Goal: Task Accomplishment & Management: Use online tool/utility

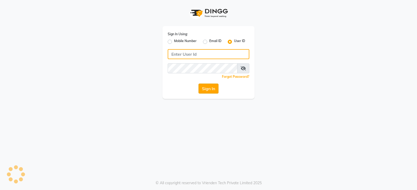
type input "blaac"
click at [202, 88] on button "Sign In" at bounding box center [208, 89] width 20 height 10
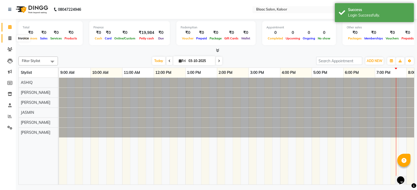
click at [11, 38] on icon at bounding box center [9, 38] width 3 height 4
select select "service"
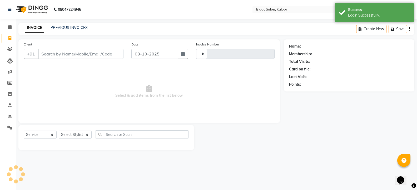
type input "1791"
select select "4552"
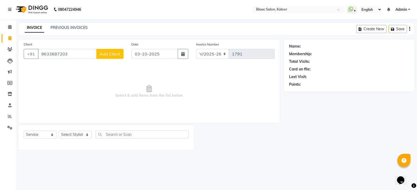
type input "9633687203"
click at [105, 54] on span "Add Client" at bounding box center [109, 53] width 21 height 5
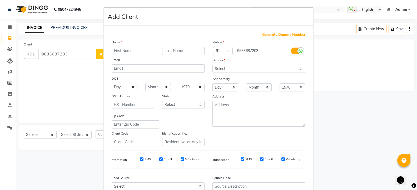
click at [120, 51] on input "text" at bounding box center [133, 51] width 43 height 8
type input "[PERSON_NAME]"
click at [217, 66] on select "Select [DEMOGRAPHIC_DATA] [DEMOGRAPHIC_DATA] Other Prefer Not To Say" at bounding box center [258, 69] width 93 height 8
select select "[DEMOGRAPHIC_DATA]"
click at [212, 65] on select "Select [DEMOGRAPHIC_DATA] [DEMOGRAPHIC_DATA] Other Prefer Not To Say" at bounding box center [258, 69] width 93 height 8
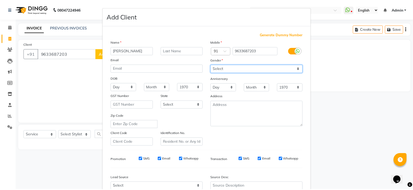
scroll to position [53, 0]
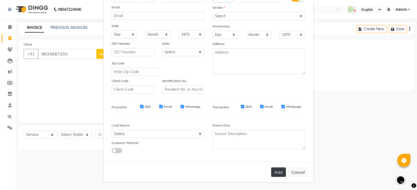
click at [274, 173] on button "Add" at bounding box center [278, 172] width 15 height 9
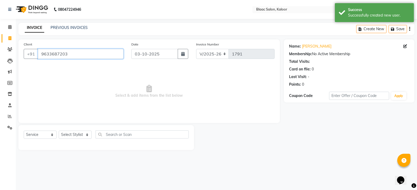
click at [81, 56] on input "9633687203" at bounding box center [81, 54] width 86 height 10
click at [67, 134] on select "Select Stylist ASHIQ [PERSON_NAME] [PERSON_NAME] [PERSON_NAME]" at bounding box center [75, 135] width 33 height 8
select select "74275"
click at [59, 131] on select "Select Stylist ASHIQ [PERSON_NAME] [PERSON_NAME] [PERSON_NAME]" at bounding box center [75, 135] width 33 height 8
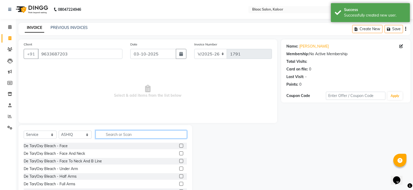
click at [114, 137] on input "text" at bounding box center [140, 134] width 91 height 8
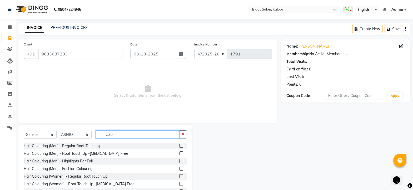
scroll to position [54, 0]
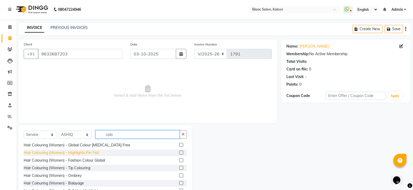
type input "colo"
click at [84, 150] on div "Hair Colouring (Women) - Highlights Per Foil" at bounding box center [61, 153] width 75 height 6
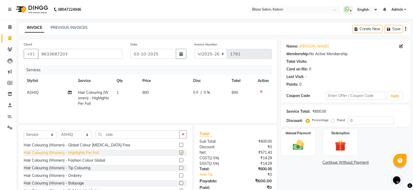
checkbox input "false"
click at [151, 92] on td "600" at bounding box center [164, 98] width 51 height 23
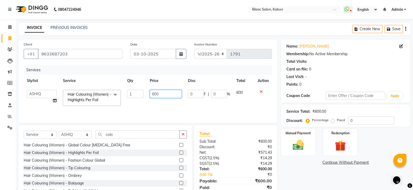
click at [169, 97] on input "600" at bounding box center [166, 94] width 32 height 8
type input "6"
type input "1250"
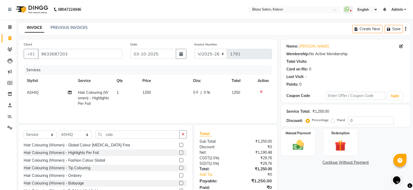
click at [239, 93] on span "1250" at bounding box center [236, 92] width 8 height 5
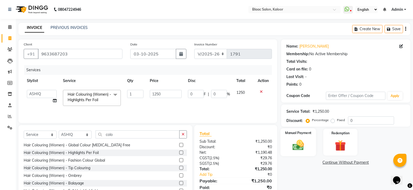
click at [300, 147] on img at bounding box center [298, 145] width 18 height 13
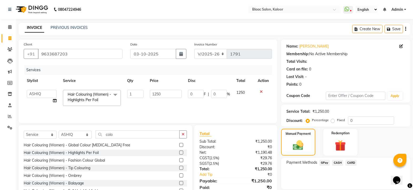
scroll to position [21, 0]
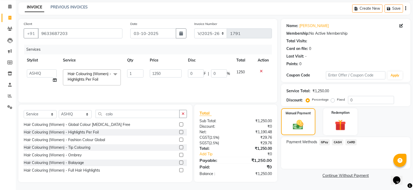
click at [324, 142] on span "GPay" at bounding box center [324, 142] width 11 height 6
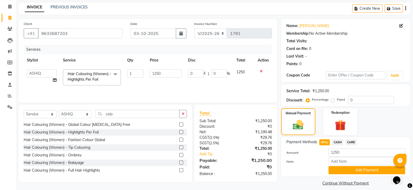
scroll to position [26, 0]
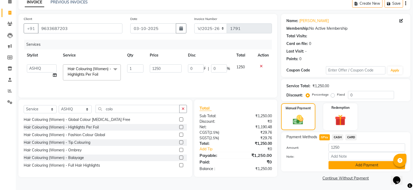
click at [364, 167] on button "Add Payment" at bounding box center [366, 165] width 77 height 8
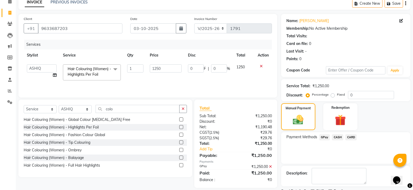
scroll to position [48, 0]
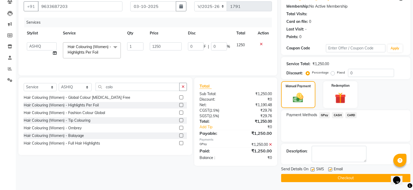
click at [361, 179] on button "Checkout" at bounding box center [345, 178] width 129 height 8
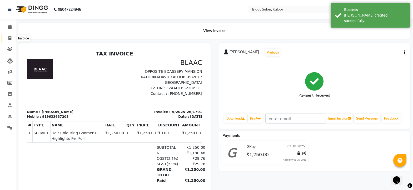
click at [10, 39] on icon at bounding box center [9, 38] width 3 height 4
select select "service"
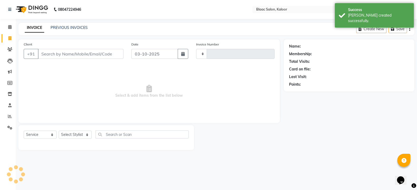
type input "1792"
select select "4552"
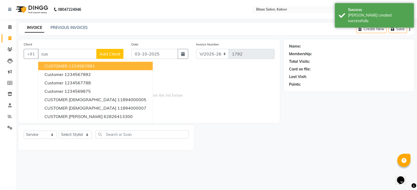
click at [49, 65] on span "CUSTOMER" at bounding box center [55, 65] width 23 height 5
type input "1234567891"
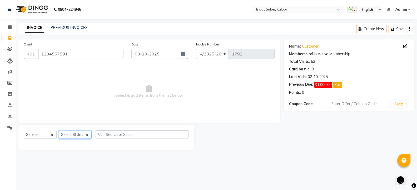
click at [72, 133] on select "Select Stylist ASHIQ [PERSON_NAME] [PERSON_NAME] [PERSON_NAME]" at bounding box center [75, 135] width 33 height 8
select select "91690"
click at [59, 131] on select "Select Stylist ASHIQ [PERSON_NAME] [PERSON_NAME] [PERSON_NAME]" at bounding box center [75, 135] width 33 height 8
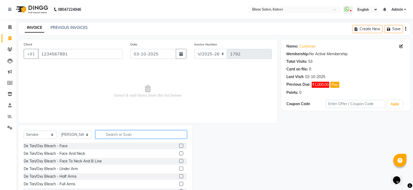
click at [129, 134] on input "text" at bounding box center [140, 134] width 91 height 8
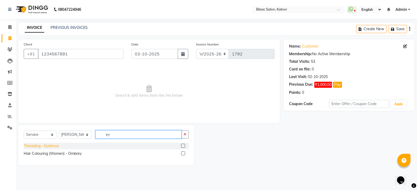
type input "ey"
click at [52, 144] on div "Threading - Eyebrow" at bounding box center [41, 146] width 35 height 6
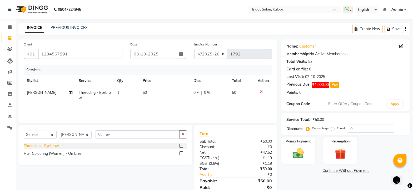
click at [54, 145] on div "Threading - Eyebrow" at bounding box center [41, 146] width 35 height 6
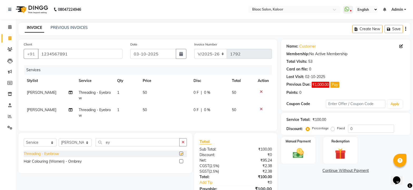
checkbox input "false"
click at [294, 155] on img at bounding box center [298, 153] width 18 height 13
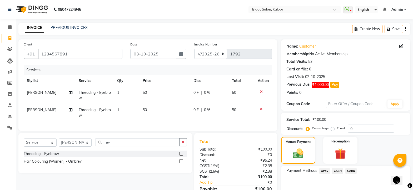
click at [323, 171] on span "GPay" at bounding box center [324, 171] width 11 height 6
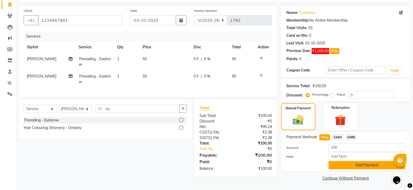
click at [336, 165] on button "Add Payment" at bounding box center [366, 165] width 77 height 8
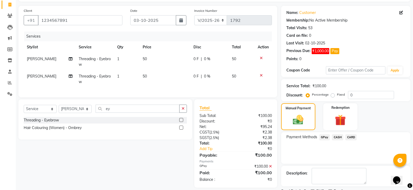
scroll to position [56, 0]
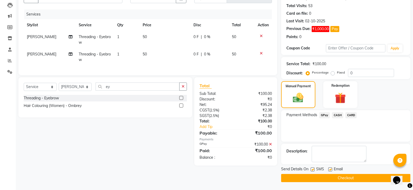
click at [331, 179] on button "Checkout" at bounding box center [345, 178] width 129 height 8
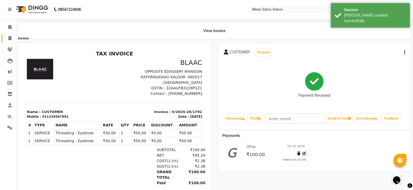
click at [9, 37] on icon at bounding box center [9, 38] width 3 height 4
select select "service"
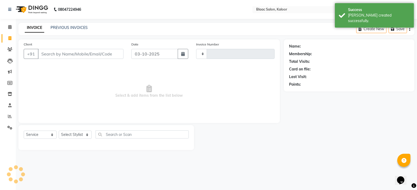
type input "1793"
select select "4552"
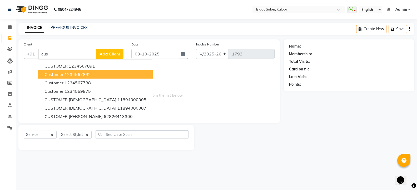
click at [78, 71] on button "Customer 1234567892" at bounding box center [95, 74] width 114 height 8
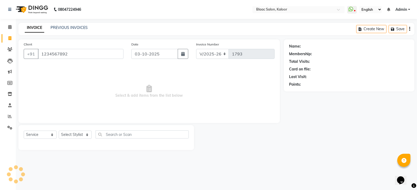
type input "1234567892"
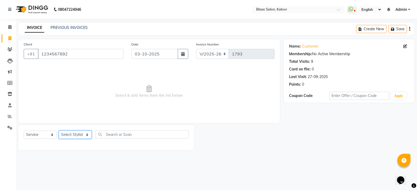
click at [75, 135] on select "Select Stylist ASHIQ [PERSON_NAME] [PERSON_NAME] [PERSON_NAME]" at bounding box center [75, 135] width 33 height 8
select select "74275"
click at [59, 131] on select "Select Stylist ASHIQ [PERSON_NAME] [PERSON_NAME] [PERSON_NAME]" at bounding box center [75, 135] width 33 height 8
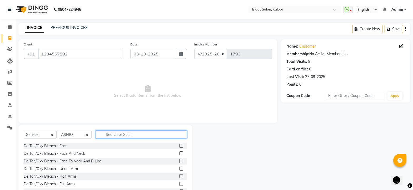
click at [114, 136] on input "text" at bounding box center [140, 134] width 91 height 8
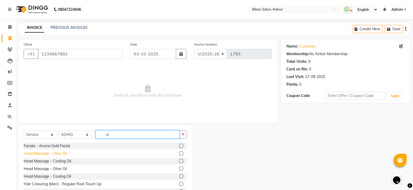
type input "ol"
click at [38, 152] on div "Head Massage - Olive Oil" at bounding box center [45, 154] width 43 height 6
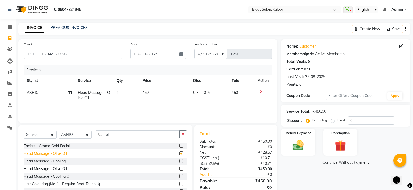
checkbox input "false"
click at [86, 134] on select "Select Stylist ASHIQ [PERSON_NAME] [PERSON_NAME] [PERSON_NAME]" at bounding box center [75, 135] width 33 height 8
select select "91529"
click at [59, 131] on select "Select Stylist ASHIQ [PERSON_NAME] [PERSON_NAME] [PERSON_NAME]" at bounding box center [75, 135] width 33 height 8
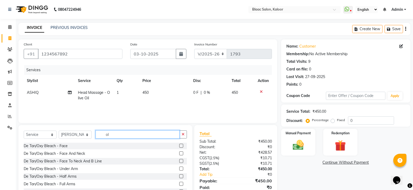
click at [111, 136] on input "ol" at bounding box center [137, 134] width 84 height 8
type input "o"
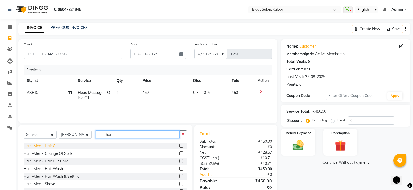
type input "hai"
click at [51, 145] on div "Hair –Men - Hair Cut" at bounding box center [41, 146] width 35 height 6
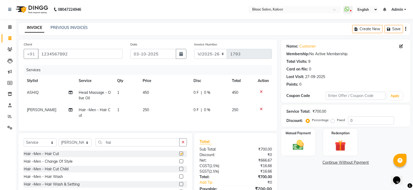
checkbox input "false"
click at [151, 109] on td "250" at bounding box center [164, 112] width 51 height 17
select select "91529"
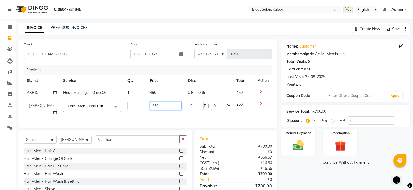
click at [162, 108] on input "250" at bounding box center [166, 106] width 32 height 8
type input "2"
type input "150"
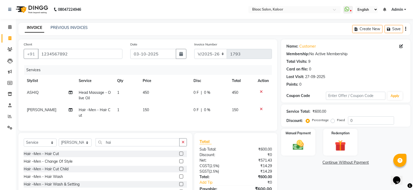
click at [241, 105] on td "150" at bounding box center [242, 112] width 26 height 17
select select "91529"
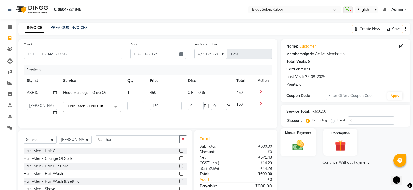
click at [303, 145] on img at bounding box center [298, 145] width 18 height 13
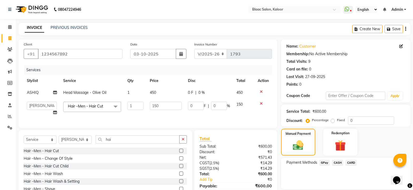
click at [352, 162] on span "CARD" at bounding box center [350, 163] width 11 height 6
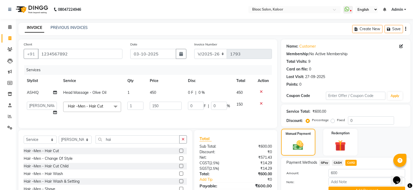
scroll to position [29, 0]
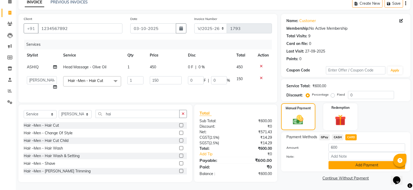
click at [351, 161] on button "Add Payment" at bounding box center [366, 165] width 77 height 8
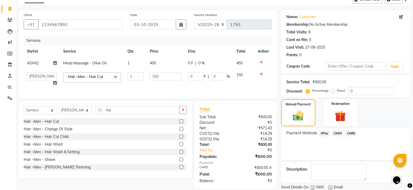
scroll to position [48, 0]
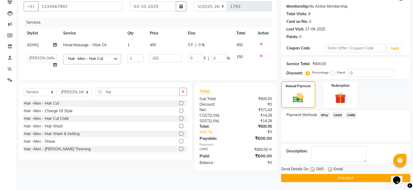
click at [344, 177] on button "Checkout" at bounding box center [345, 178] width 129 height 8
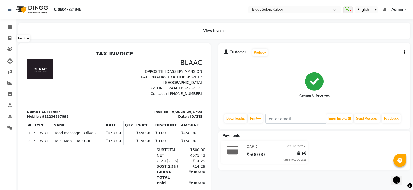
click at [11, 37] on icon at bounding box center [9, 38] width 3 height 4
select select "service"
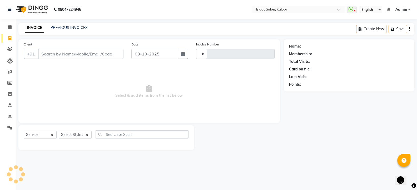
type input "1794"
select select "4552"
click at [62, 29] on link "PREVIOUS INVOICES" at bounding box center [69, 27] width 37 height 5
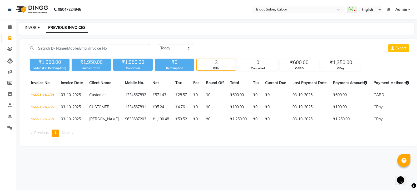
click at [33, 28] on link "INVOICE" at bounding box center [32, 27] width 15 height 5
select select "service"
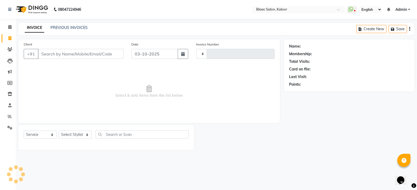
type input "1794"
select select "4552"
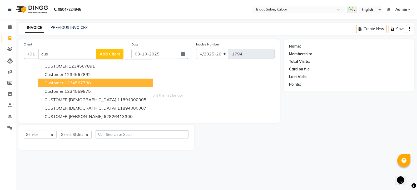
click at [75, 81] on ngb-highlight "1234567788" at bounding box center [77, 82] width 26 height 5
type input "1234567788"
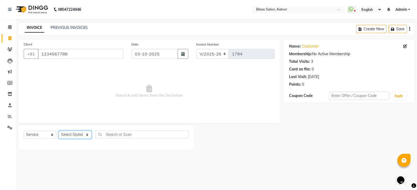
drag, startPoint x: 67, startPoint y: 135, endPoint x: 67, endPoint y: 140, distance: 4.8
click at [67, 140] on div "Select Service Product Membership Package Voucher Prepaid Gift Card Select Styl…" at bounding box center [106, 136] width 165 height 12
select select "91529"
click at [59, 131] on select "Select Stylist ASHIQ [PERSON_NAME] [PERSON_NAME] [PERSON_NAME]" at bounding box center [75, 135] width 33 height 8
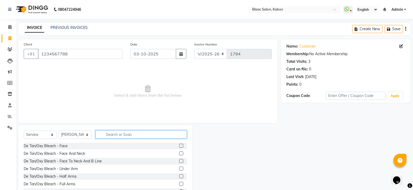
click at [122, 134] on input "text" at bounding box center [140, 134] width 91 height 8
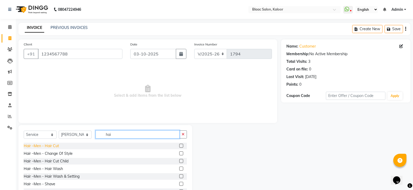
type input "hai"
click at [46, 146] on div "Hair –Men - Hair Cut" at bounding box center [41, 146] width 35 height 6
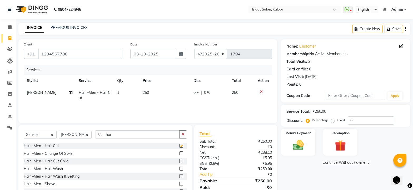
checkbox input "false"
click at [154, 89] on td "250" at bounding box center [164, 95] width 51 height 17
select select "91529"
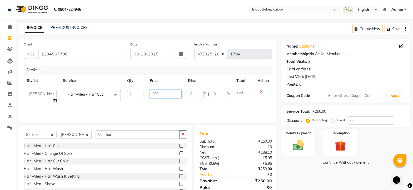
drag, startPoint x: 175, startPoint y: 93, endPoint x: 174, endPoint y: 95, distance: 2.8
click at [175, 93] on input "250" at bounding box center [166, 94] width 32 height 8
type input "2"
type input "300"
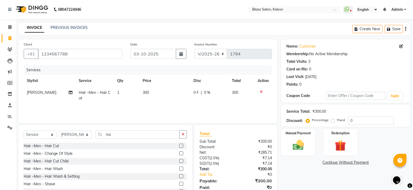
click at [242, 95] on td "300" at bounding box center [242, 95] width 26 height 17
select select "91529"
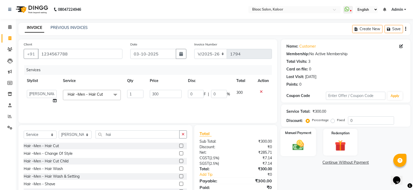
click at [288, 138] on div "Manual Payment" at bounding box center [298, 142] width 36 height 28
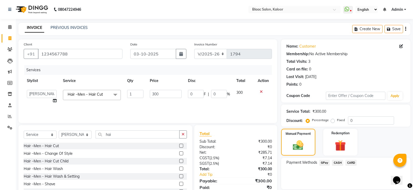
click at [341, 163] on span "CASH" at bounding box center [337, 163] width 11 height 6
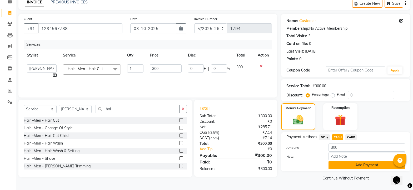
click at [354, 168] on button "Add Payment" at bounding box center [366, 165] width 77 height 8
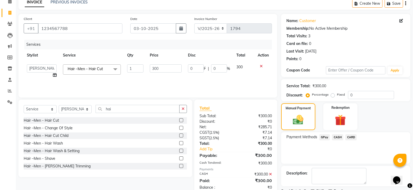
scroll to position [48, 0]
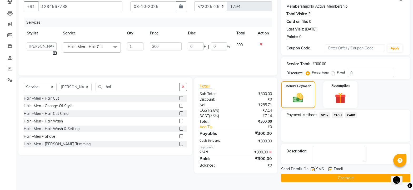
click at [352, 178] on button "Checkout" at bounding box center [345, 178] width 129 height 8
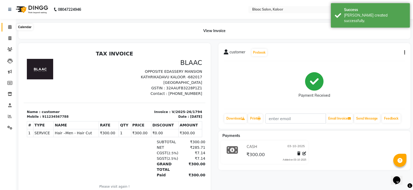
click at [8, 26] on span at bounding box center [9, 27] width 9 height 6
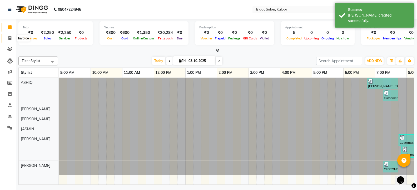
click at [8, 36] on span at bounding box center [9, 39] width 9 height 6
select select "service"
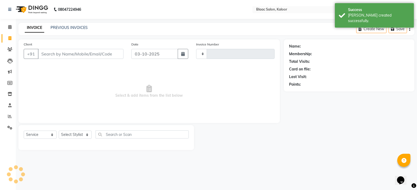
type input "1795"
select select "4552"
click at [11, 27] on icon at bounding box center [9, 27] width 3 height 4
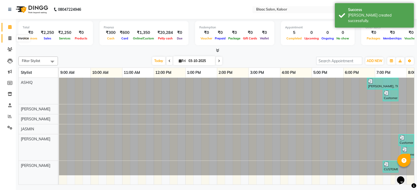
click at [14, 38] on span at bounding box center [9, 39] width 9 height 6
select select "service"
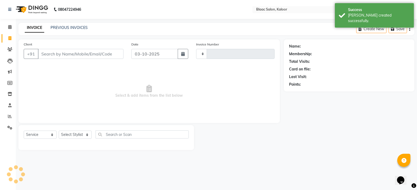
type input "1795"
select select "4552"
click at [73, 29] on link "PREVIOUS INVOICES" at bounding box center [69, 27] width 37 height 5
